Goal: Transaction & Acquisition: Purchase product/service

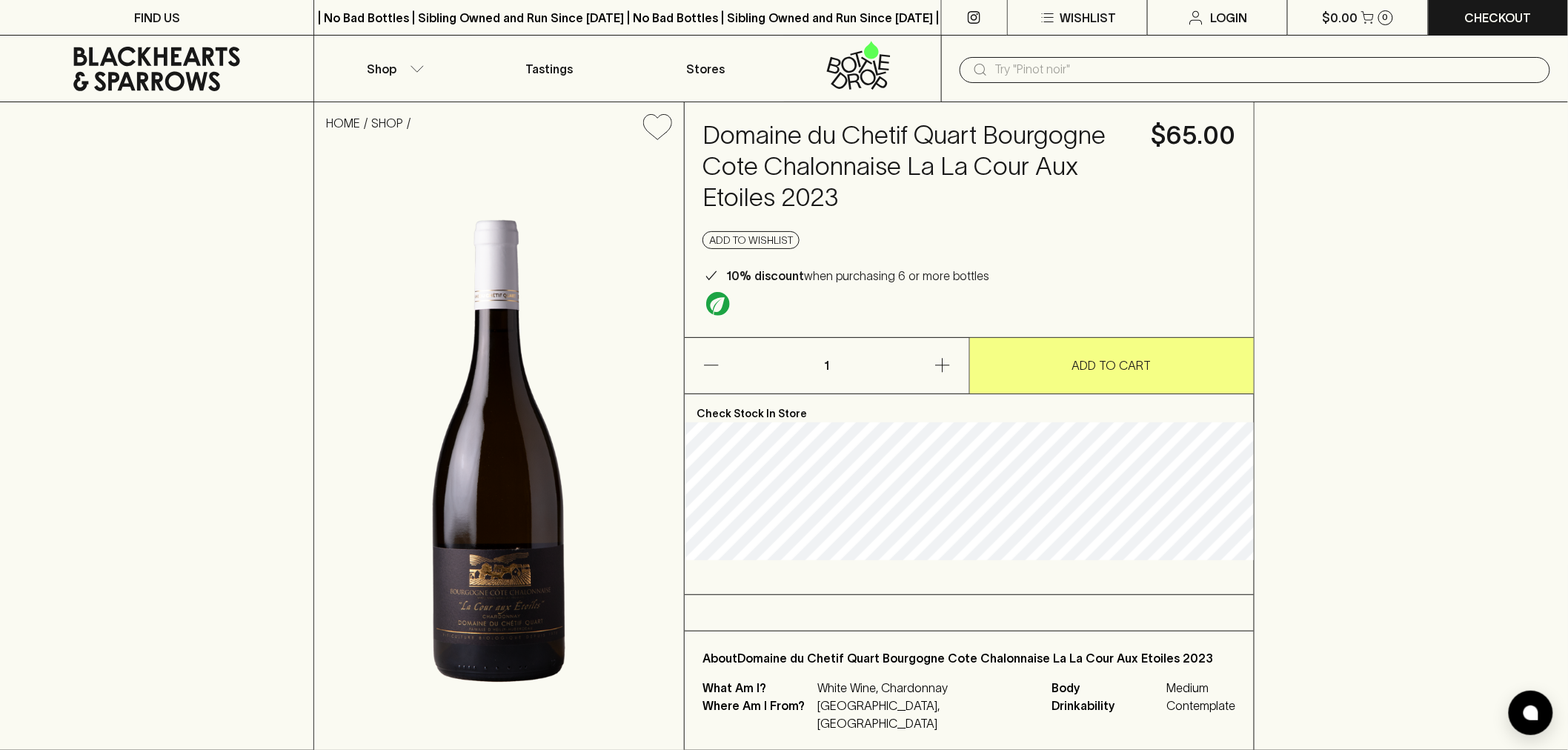
click at [1050, 65] on input "text" at bounding box center [1266, 69] width 543 height 24
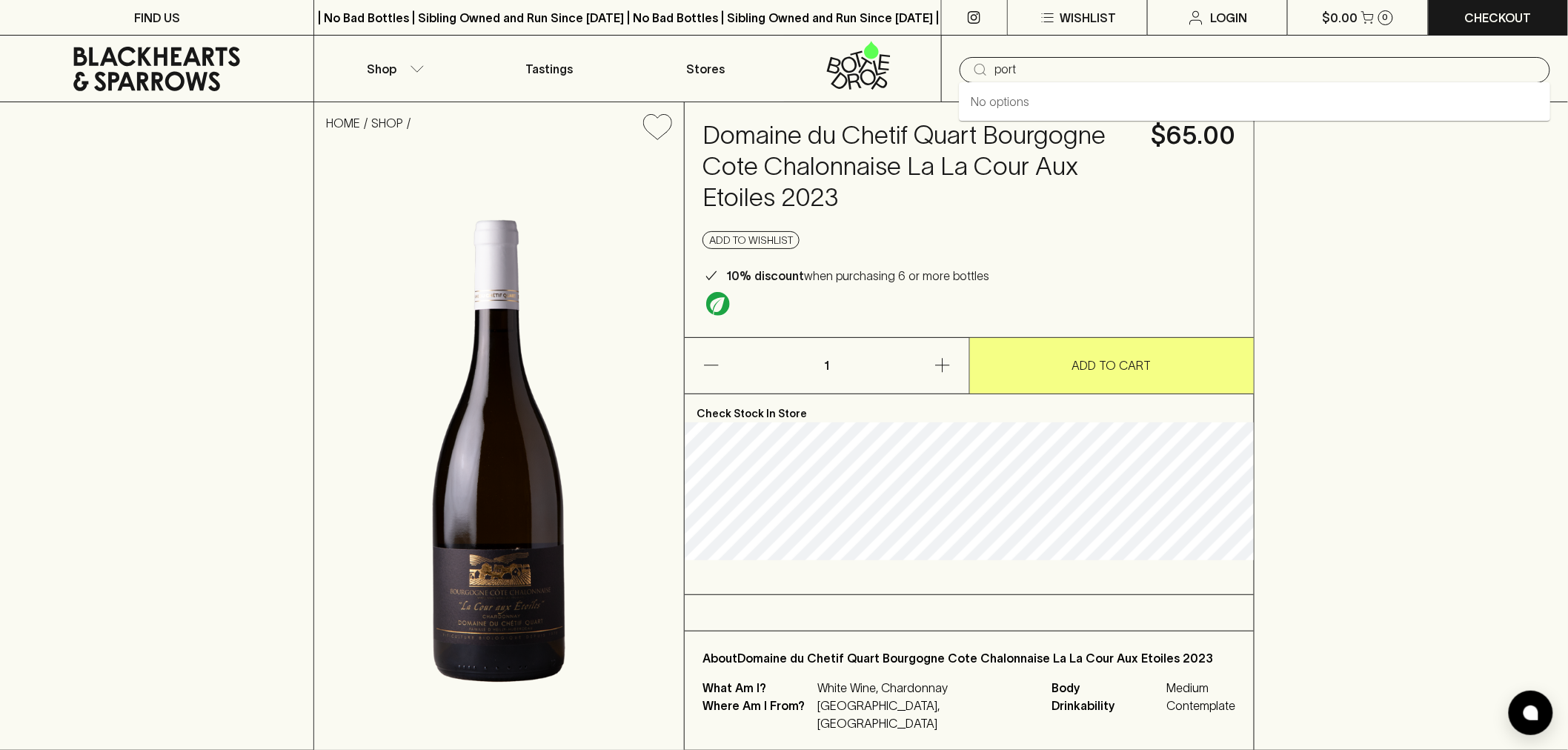
type input "port"
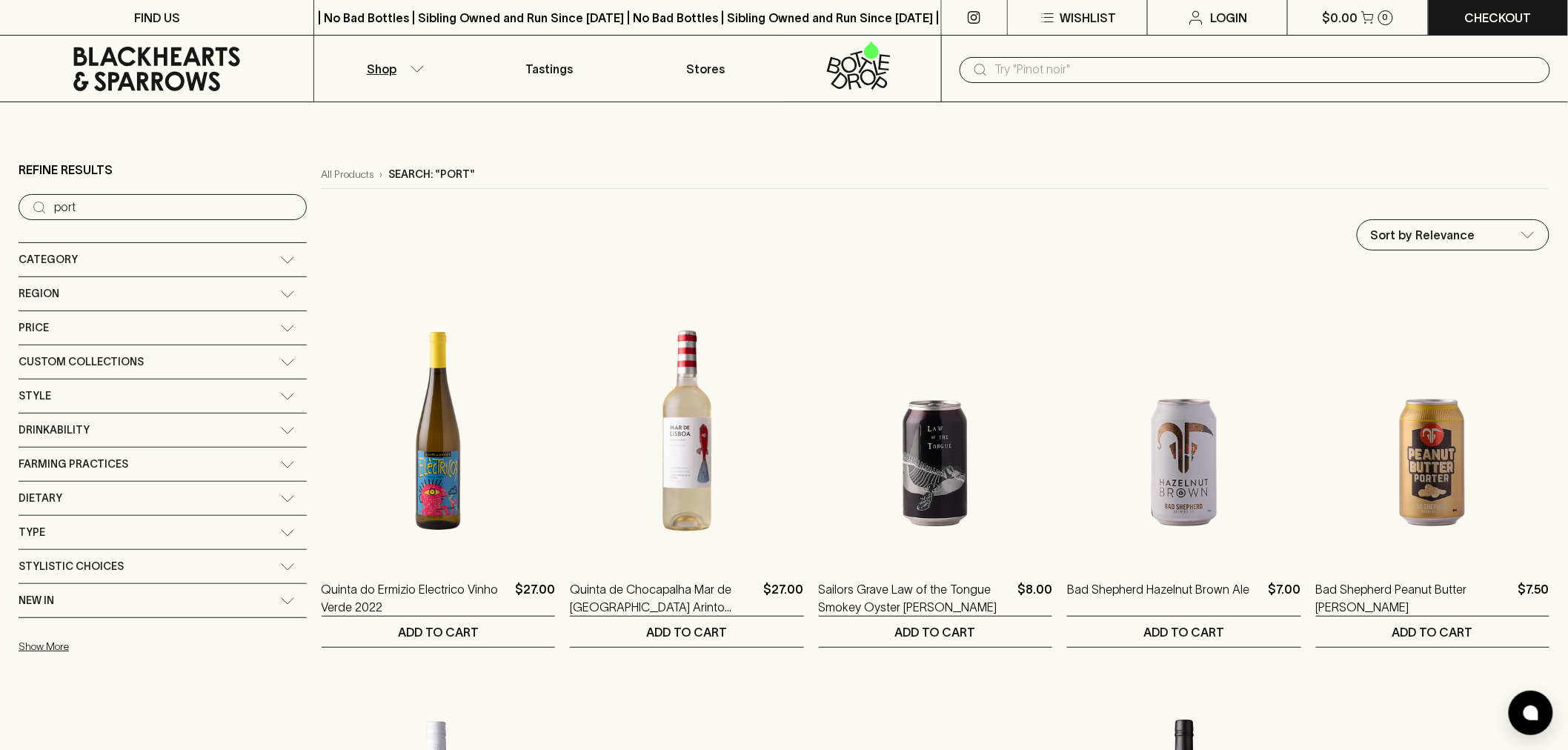
click at [120, 260] on div "Category" at bounding box center [149, 259] width 262 height 18
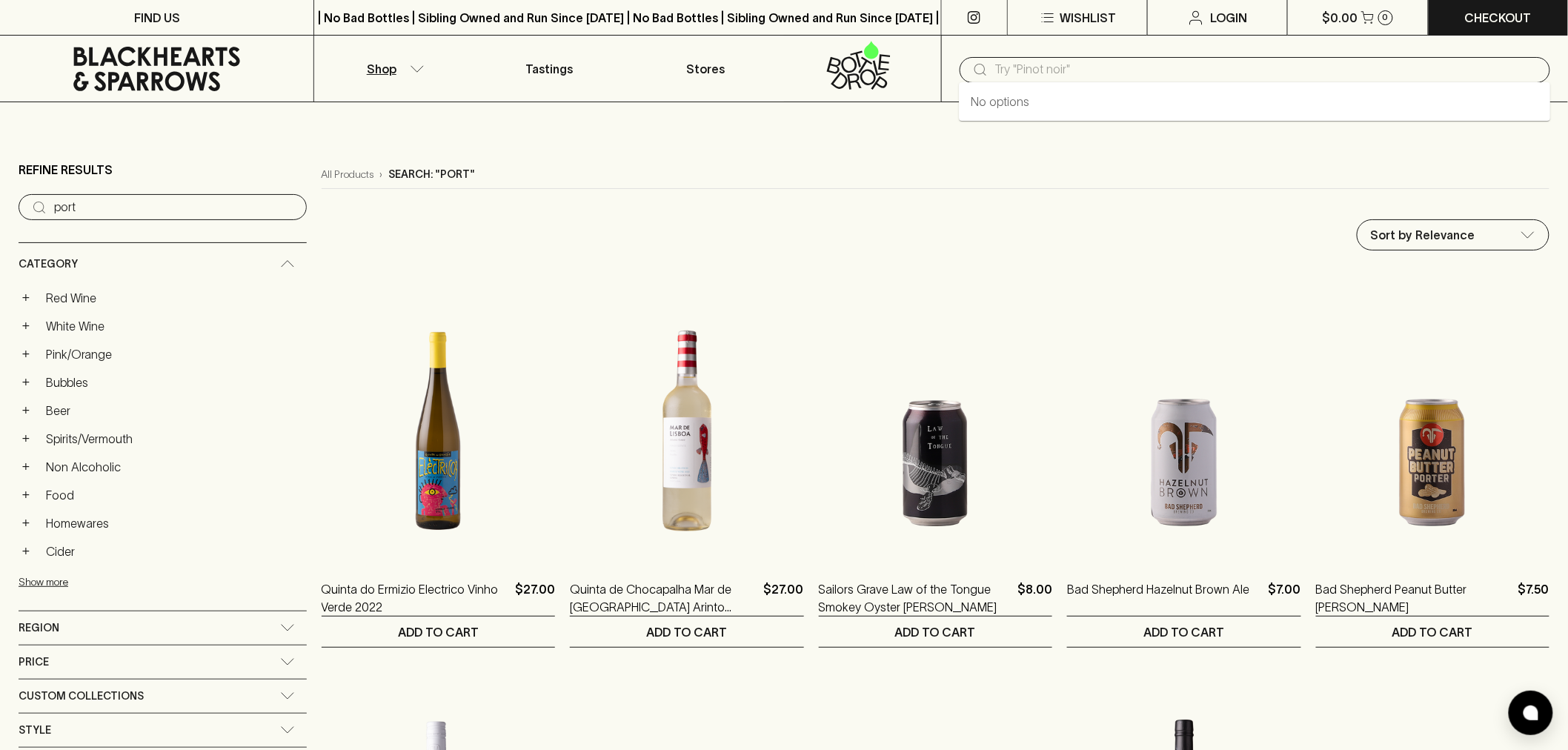
click at [1102, 59] on input "text" at bounding box center [1266, 69] width 543 height 24
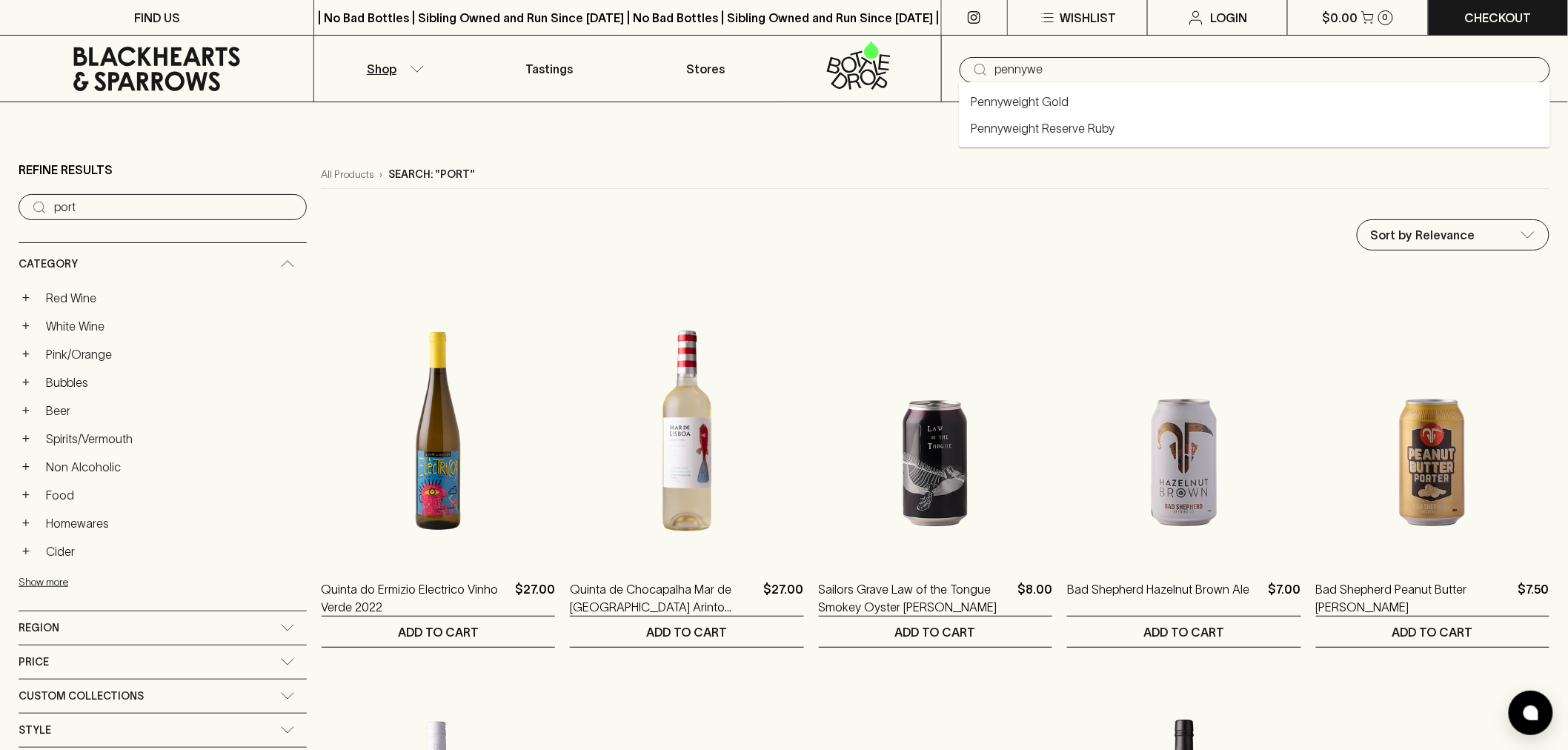
click at [1098, 121] on link "Pennyweight Reserve Ruby" at bounding box center [1042, 128] width 143 height 18
type input "Pennyweight Reserve Ruby"
